Goal: Transaction & Acquisition: Subscribe to service/newsletter

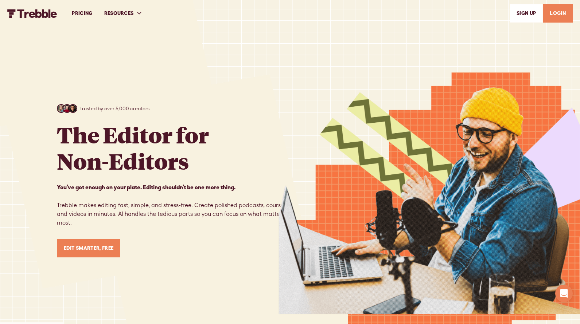
click at [110, 250] on link "Edit Smarter, Free" at bounding box center [89, 248] width 64 height 19
click at [87, 12] on link "PRICING" at bounding box center [82, 13] width 32 height 25
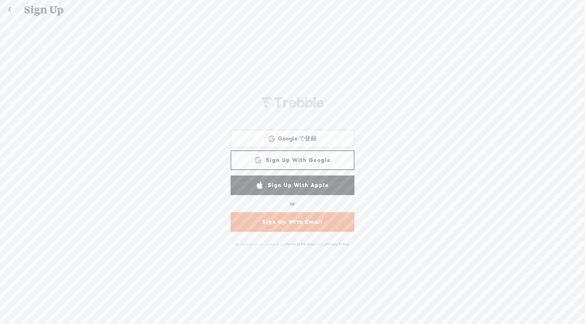
click at [7, 8] on link at bounding box center [9, 9] width 18 height 19
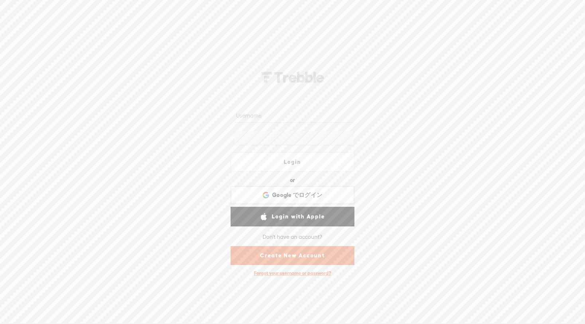
click at [7, 8] on div at bounding box center [9, 9] width 19 height 19
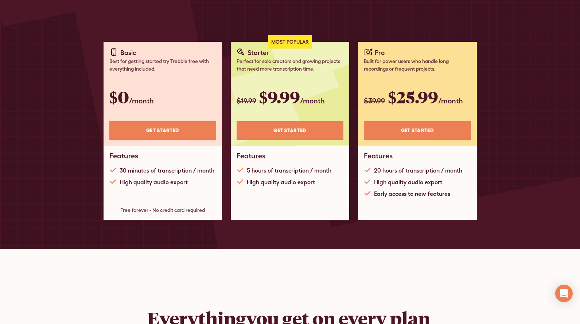
scroll to position [158, 0]
